Goal: Transaction & Acquisition: Book appointment/travel/reservation

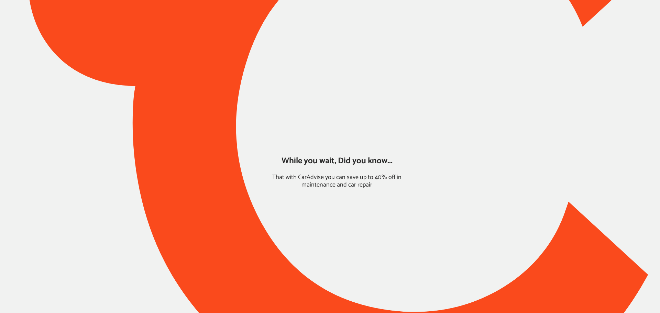
type input "*******"
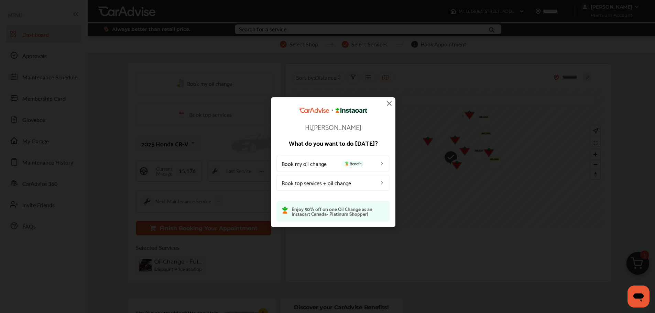
click at [388, 103] on img at bounding box center [389, 103] width 8 height 8
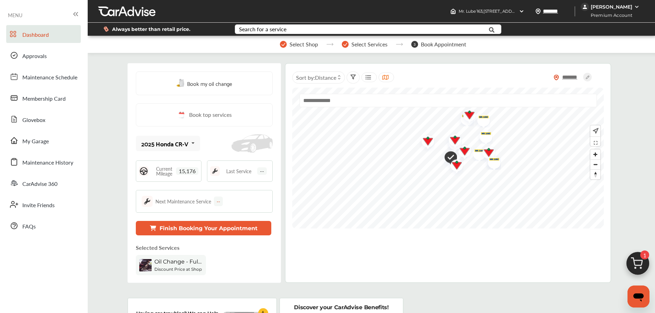
click at [635, 261] on img at bounding box center [637, 265] width 33 height 33
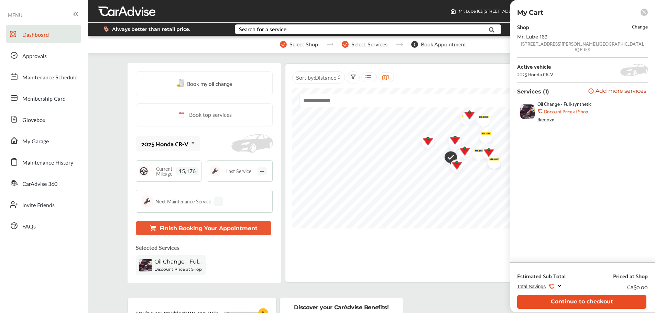
click at [566, 303] on button "Continue to checkout" at bounding box center [581, 302] width 129 height 14
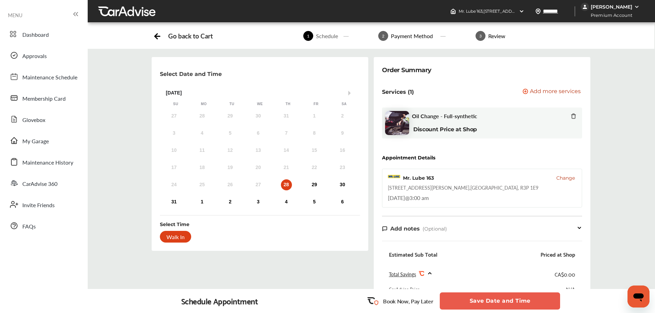
click at [501, 300] on button "Save Date and Time" at bounding box center [499, 300] width 120 height 17
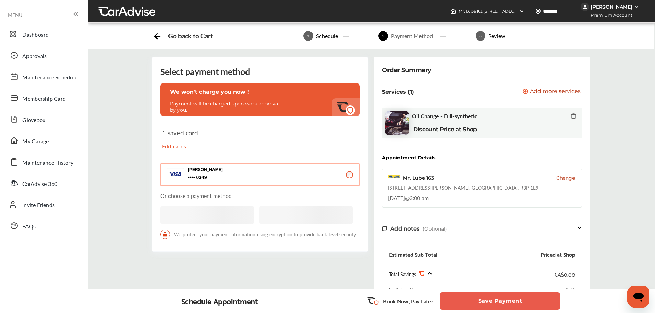
click at [505, 300] on button "Save Payment" at bounding box center [499, 300] width 120 height 17
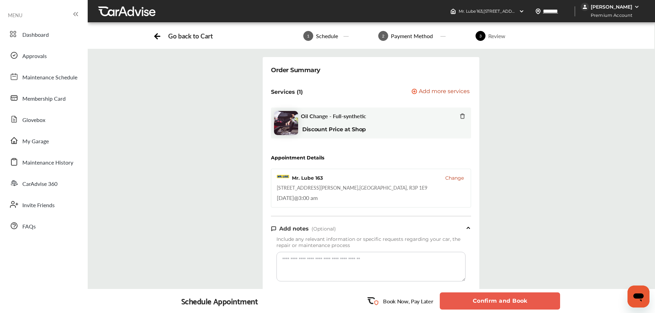
click at [505, 300] on button "Confirm and Book" at bounding box center [499, 300] width 120 height 17
